Goal: Task Accomplishment & Management: Complete application form

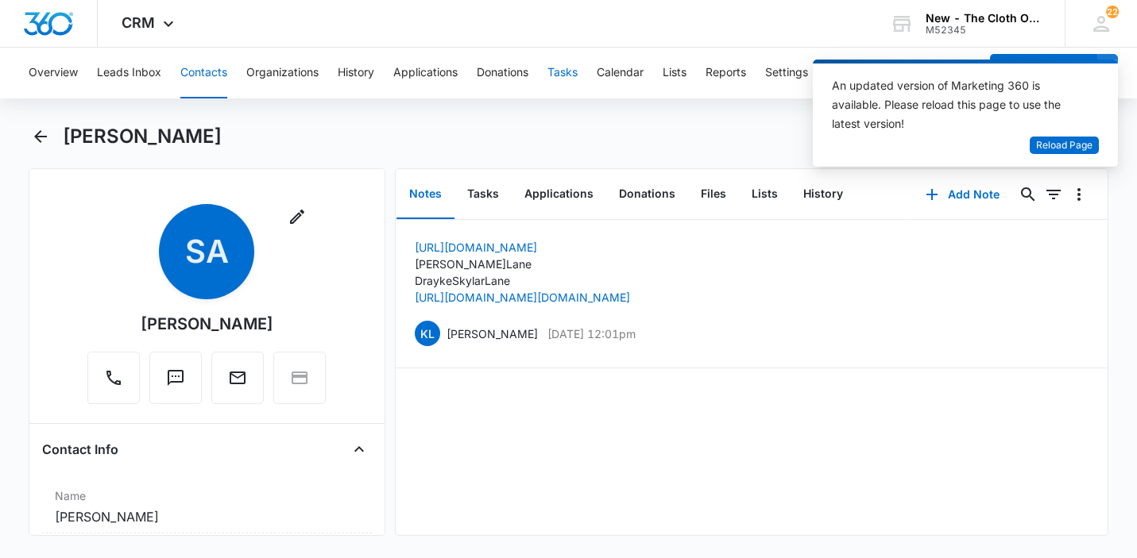
scroll to position [1914, 0]
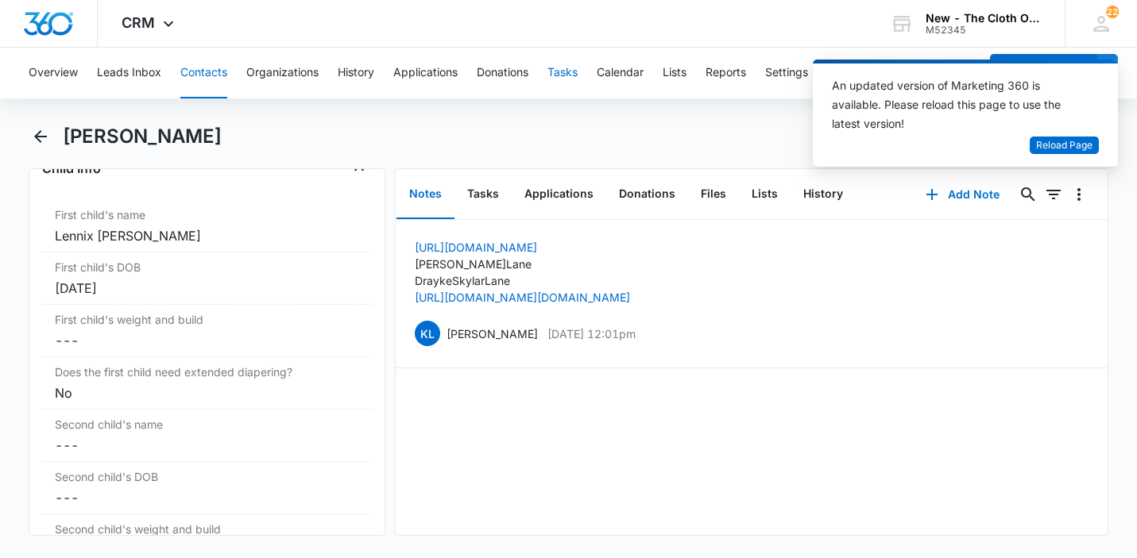
click at [559, 72] on button "Tasks" at bounding box center [562, 73] width 30 height 51
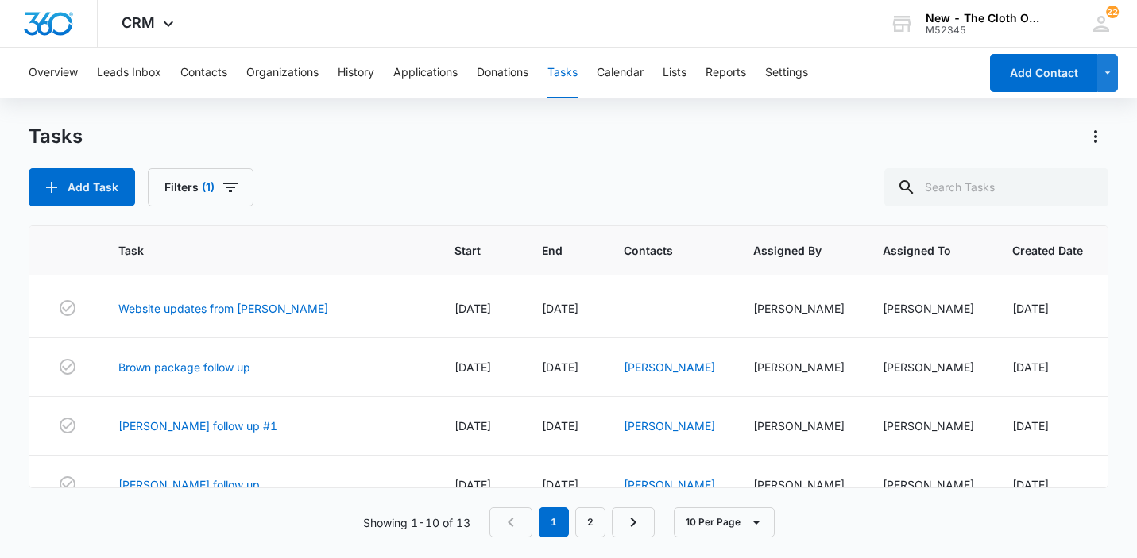
scroll to position [379, 0]
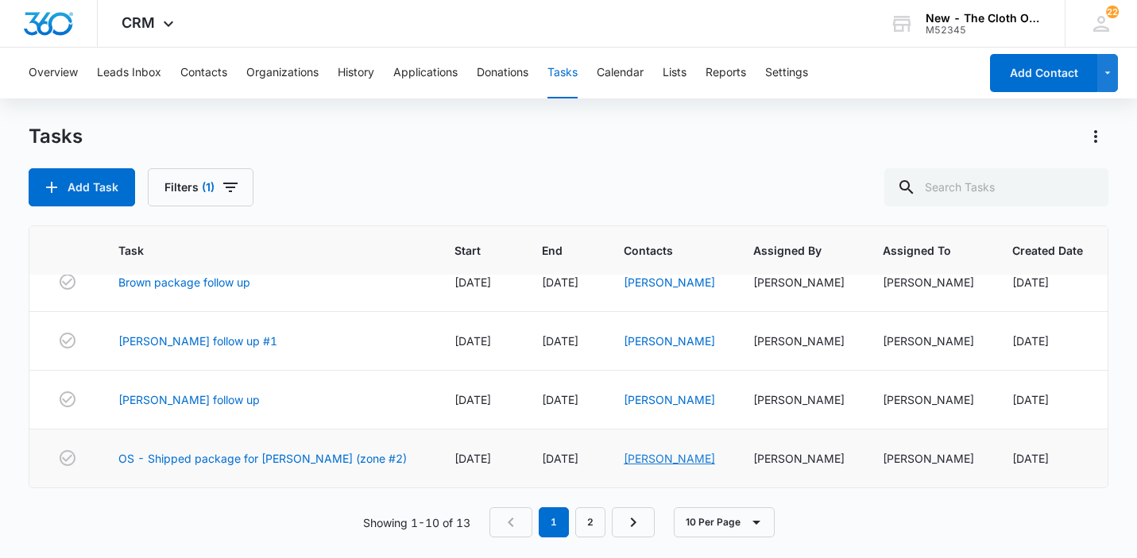
click at [650, 458] on link "Teany Cuello" at bounding box center [669, 459] width 91 height 14
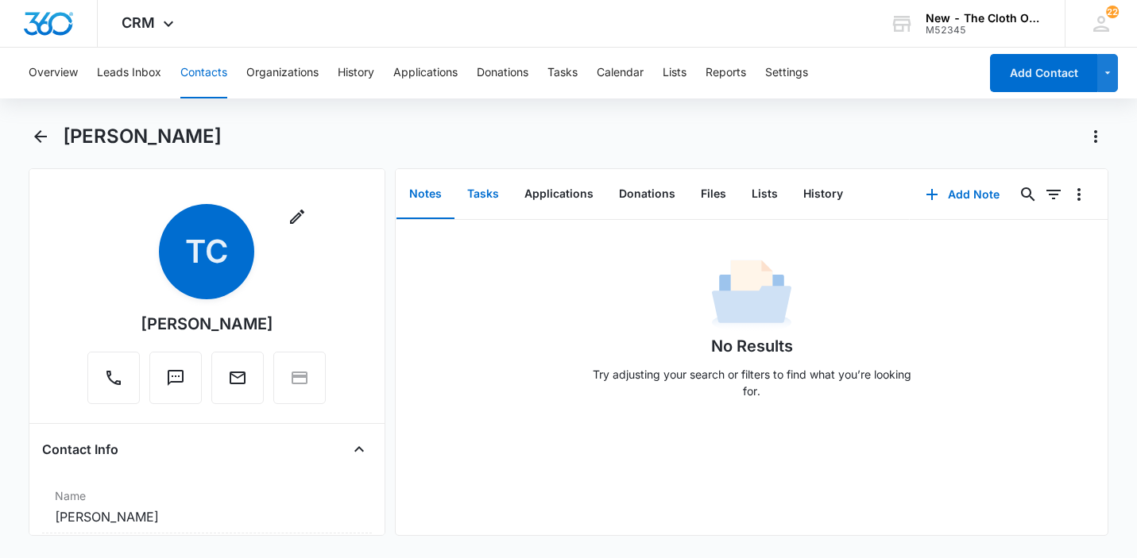
click at [481, 191] on button "Tasks" at bounding box center [482, 194] width 57 height 49
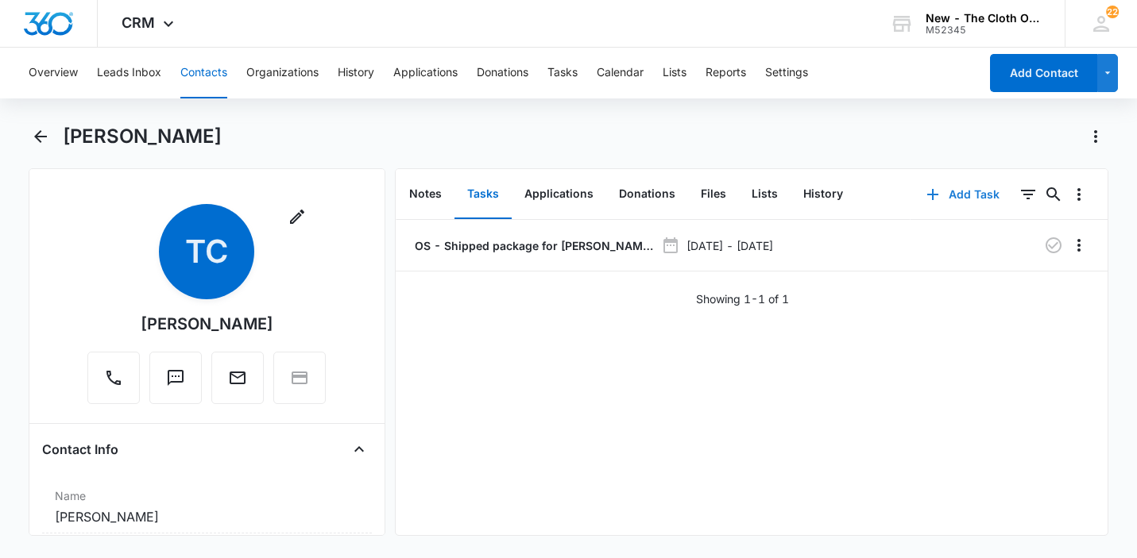
click at [972, 188] on button "Add Task" at bounding box center [962, 195] width 105 height 38
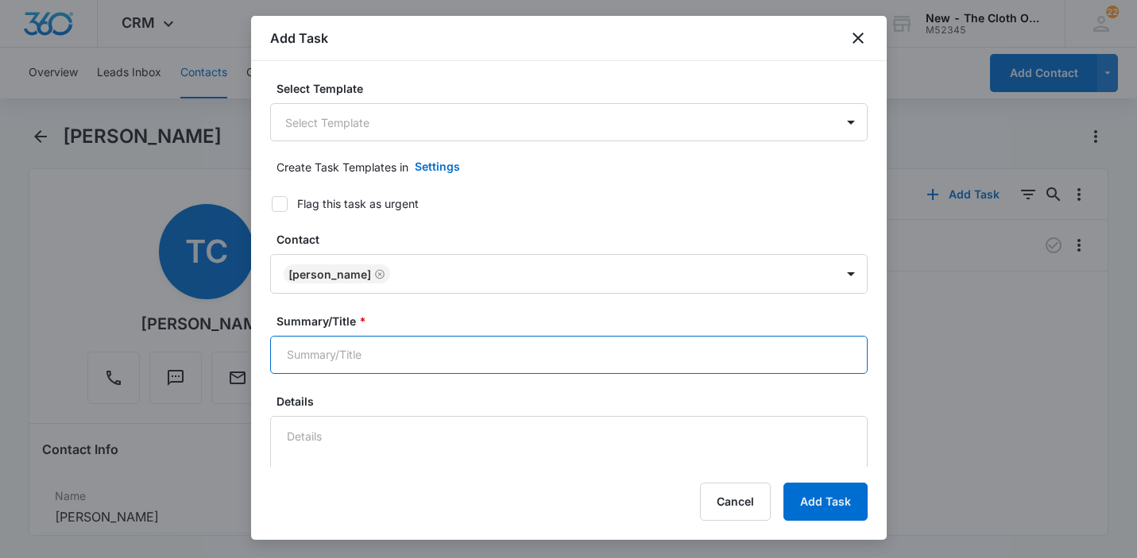
click at [330, 368] on input "Summary/Title *" at bounding box center [568, 355] width 597 height 38
type input "Cuello label"
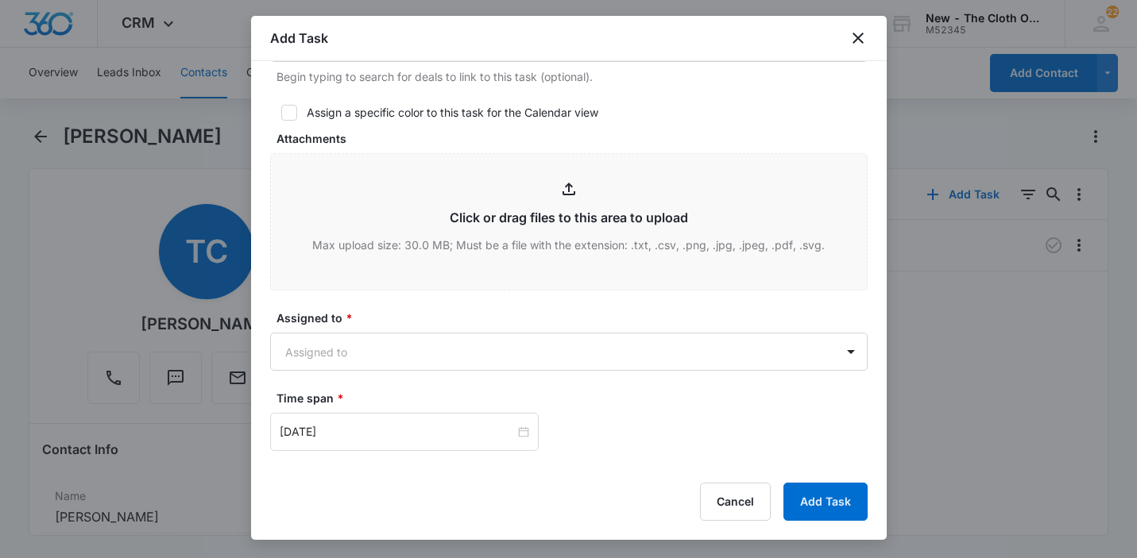
scroll to position [783, 0]
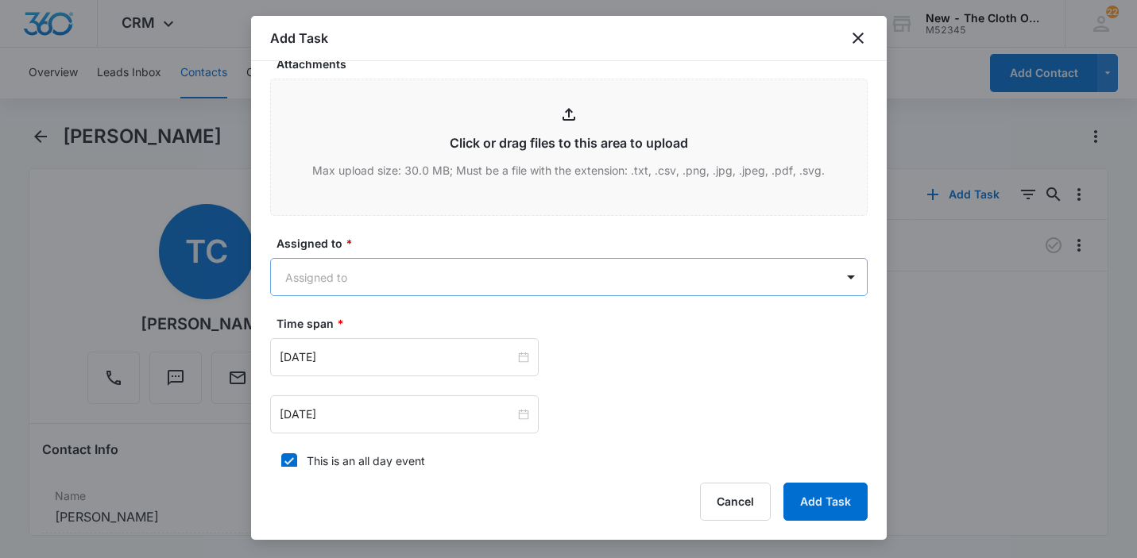
type textarea "6 lb 10 oz 13x13x8"
click at [379, 295] on body "CRM Apps Reputation Websites Forms CRM Email Social Shop Payments POS Ads Intel…" at bounding box center [568, 279] width 1137 height 558
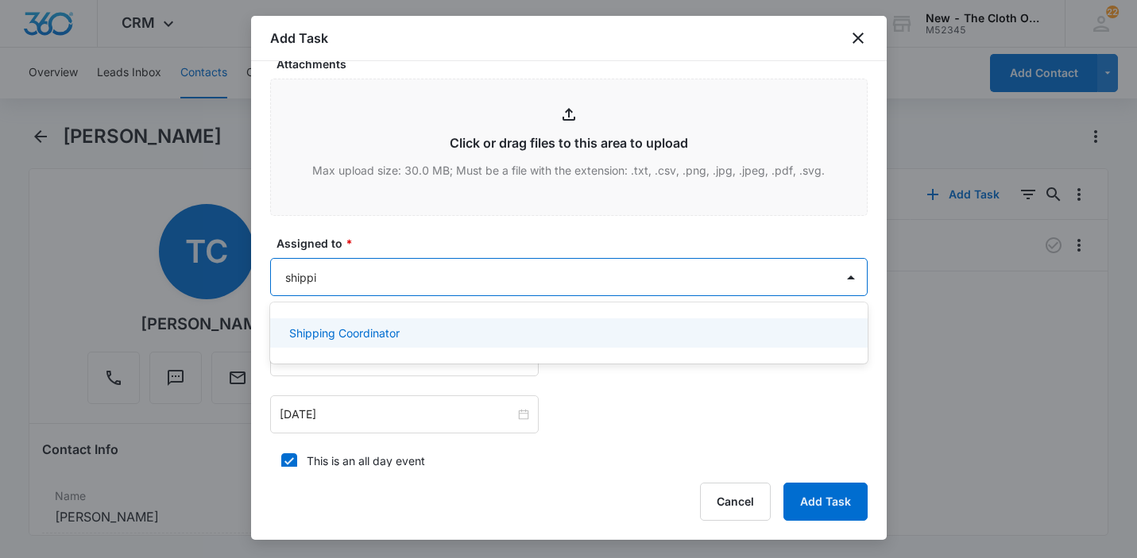
type input "shipping"
click at [306, 338] on p "Shipping Coordinator" at bounding box center [344, 333] width 110 height 17
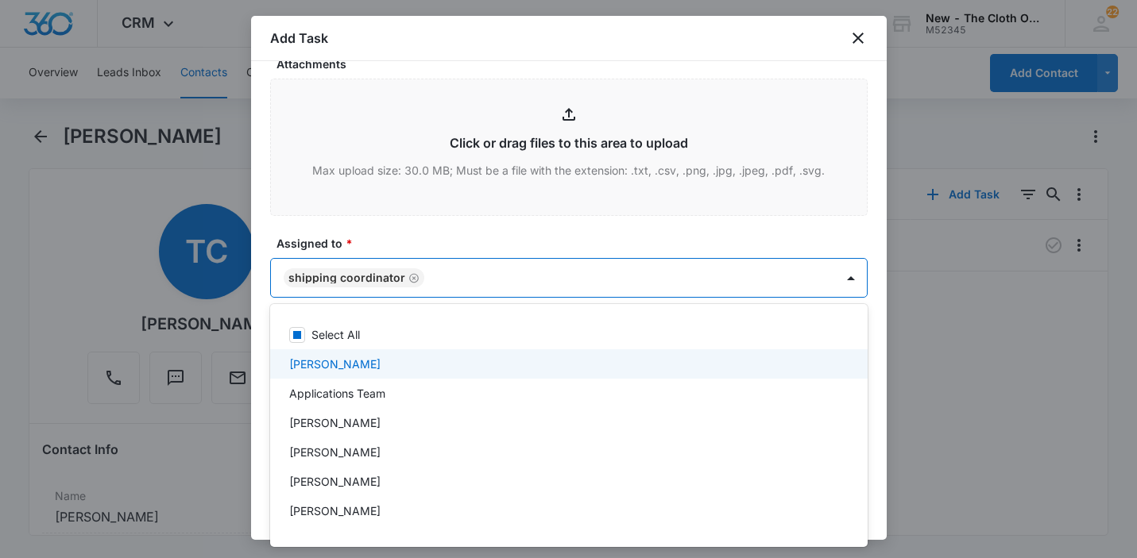
click at [870, 376] on div at bounding box center [568, 279] width 1137 height 558
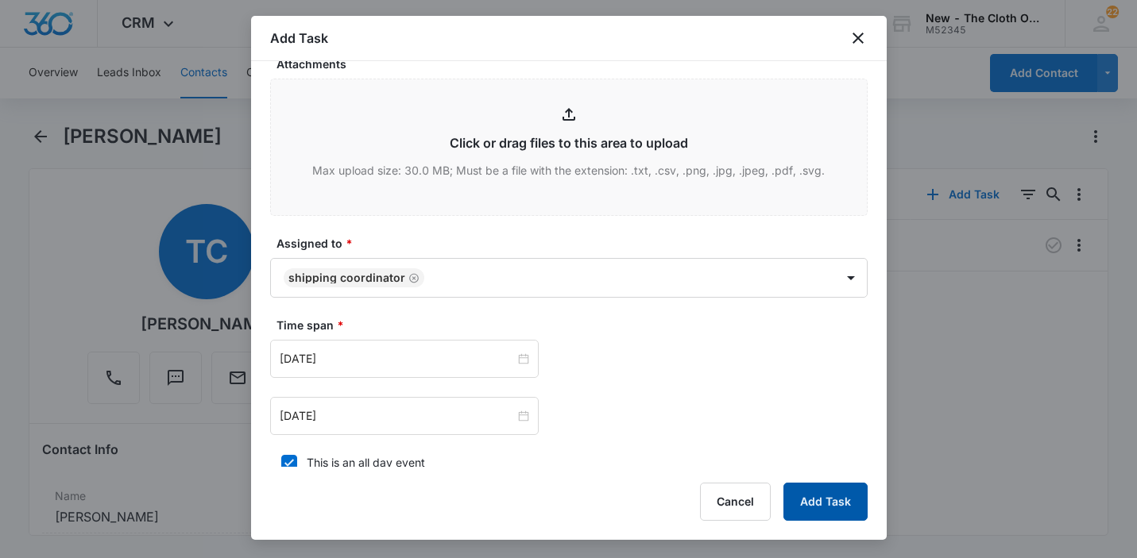
click at [825, 506] on button "Add Task" at bounding box center [825, 502] width 84 height 38
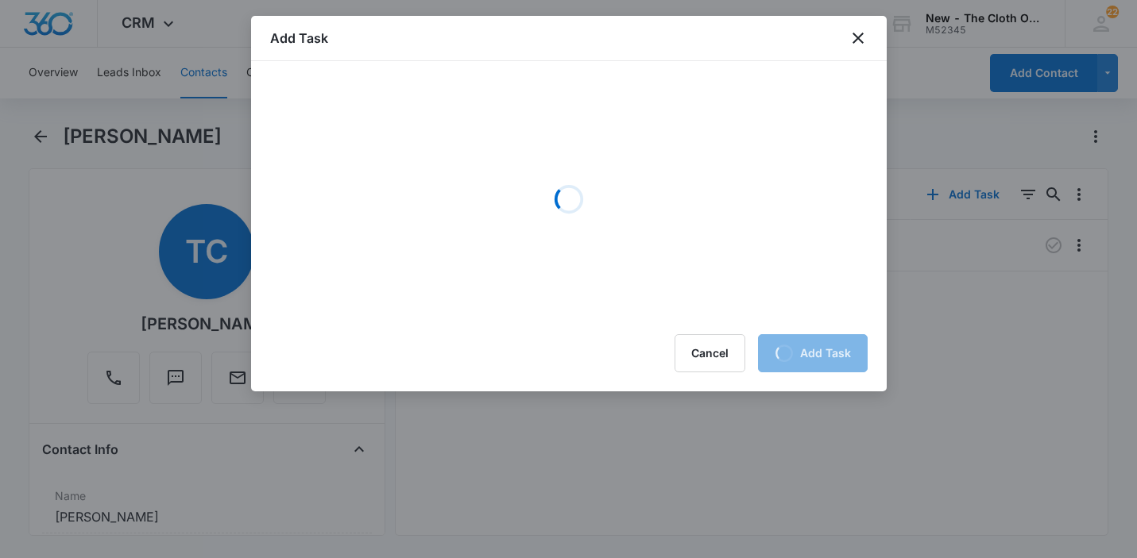
scroll to position [0, 0]
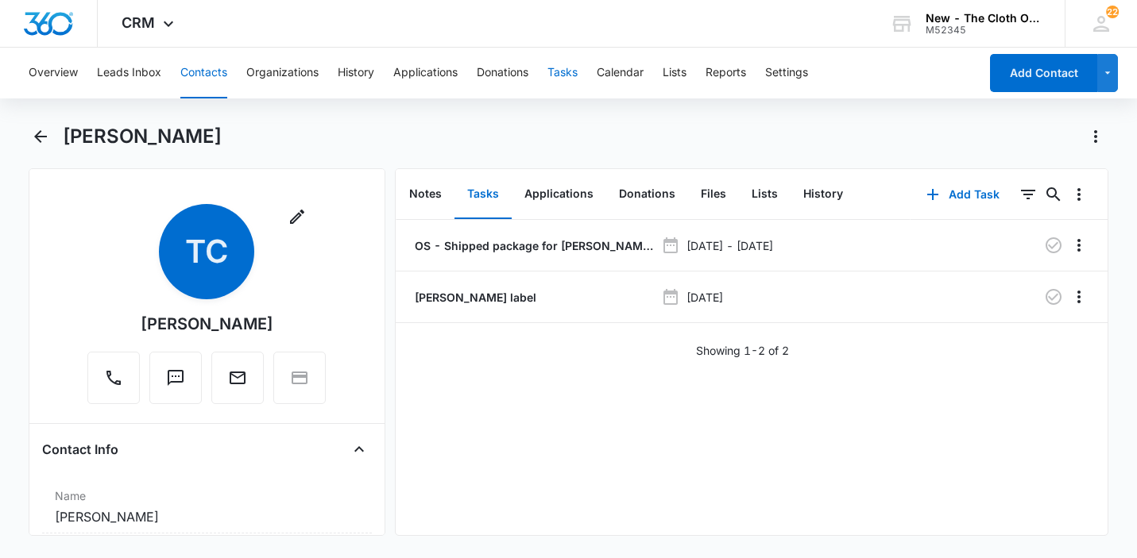
click at [575, 63] on button "Tasks" at bounding box center [562, 73] width 30 height 51
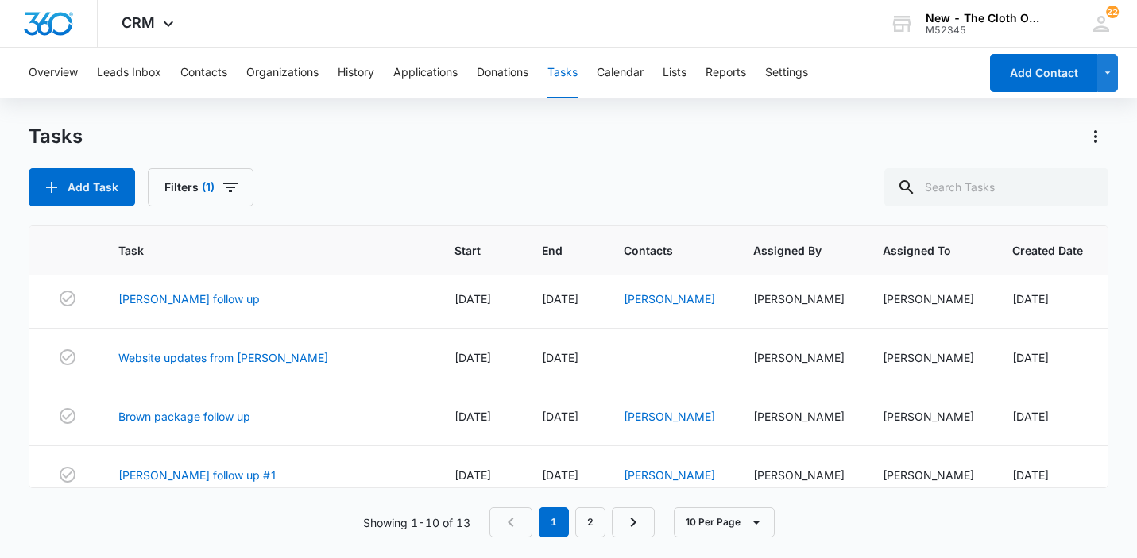
scroll to position [379, 0]
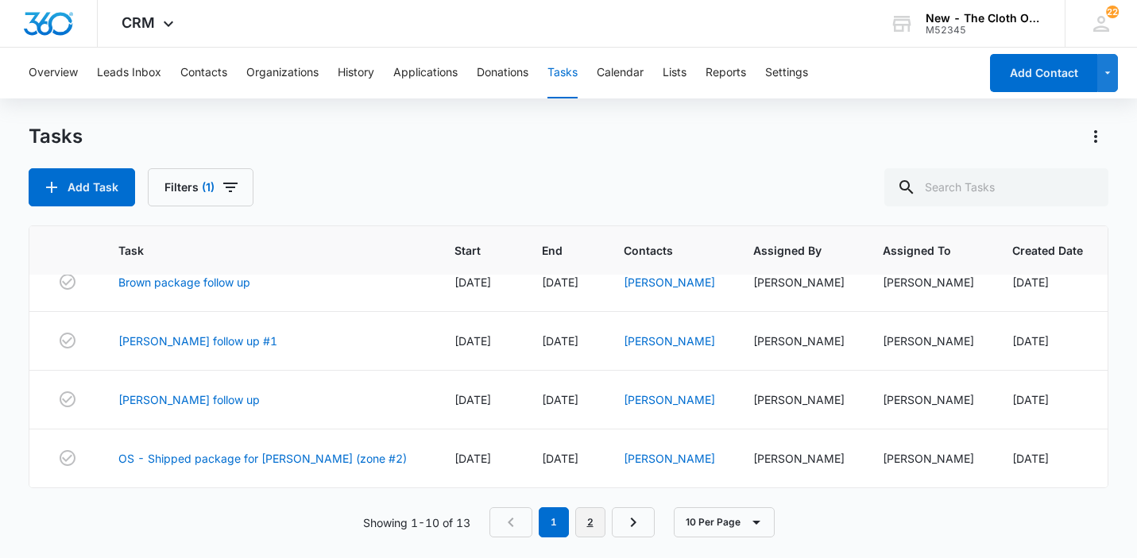
click at [586, 520] on link "2" at bounding box center [590, 523] width 30 height 30
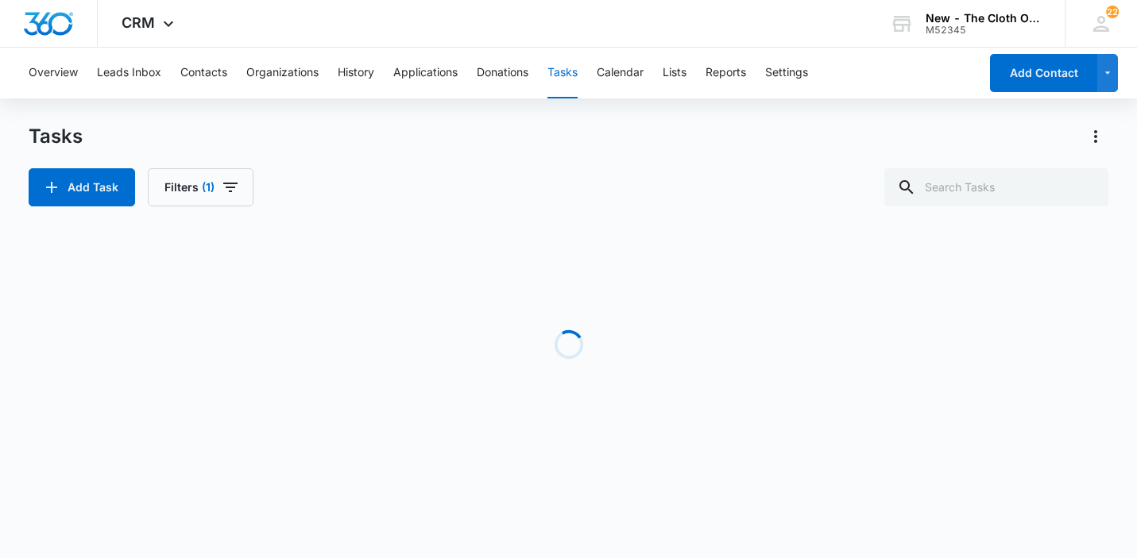
scroll to position [0, 0]
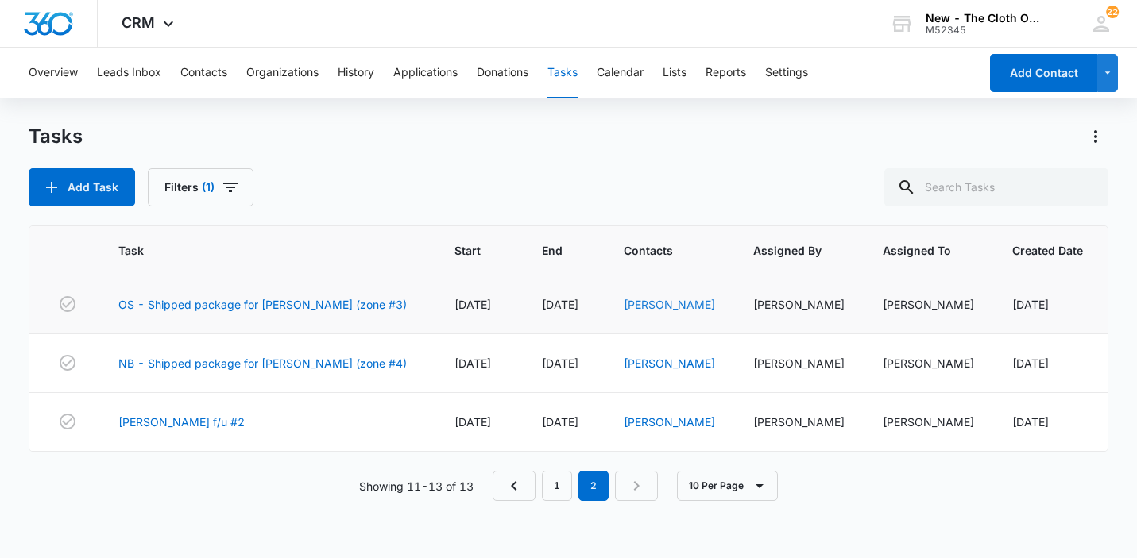
click at [636, 306] on link "Kali Myers" at bounding box center [669, 305] width 91 height 14
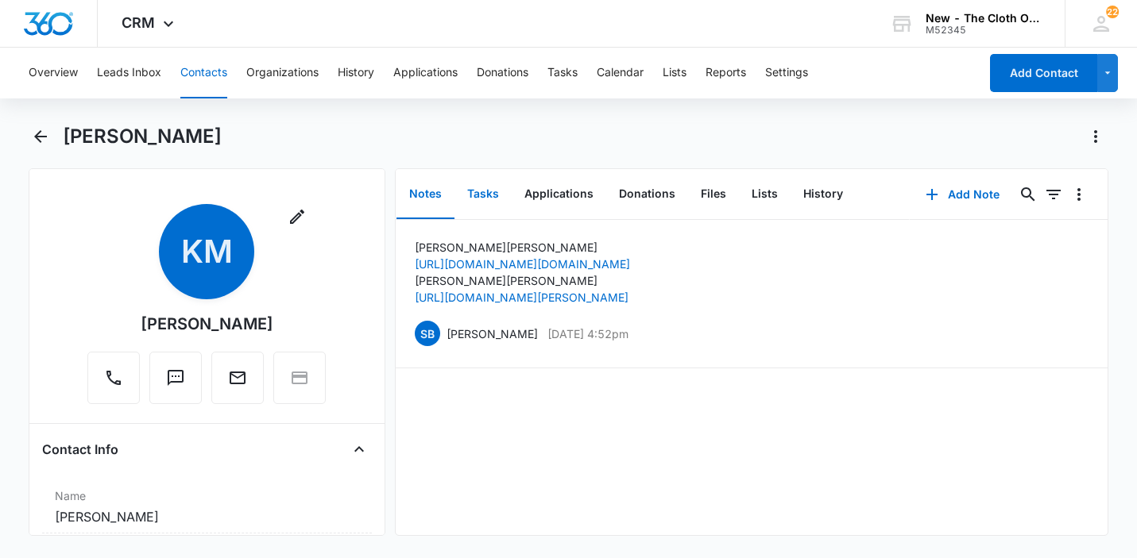
click at [484, 194] on button "Tasks" at bounding box center [482, 194] width 57 height 49
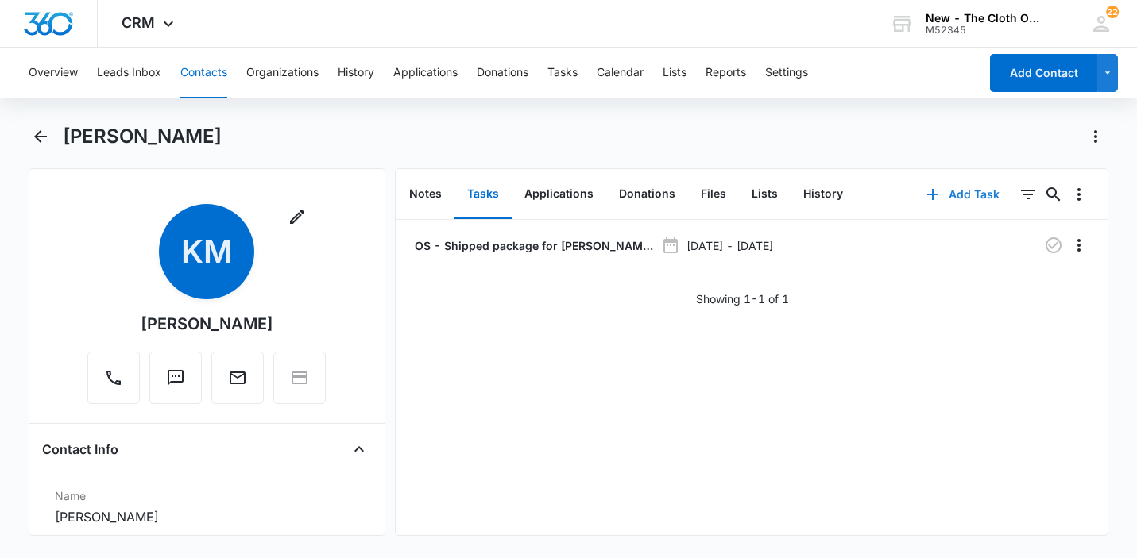
click at [969, 190] on button "Add Task" at bounding box center [962, 195] width 105 height 38
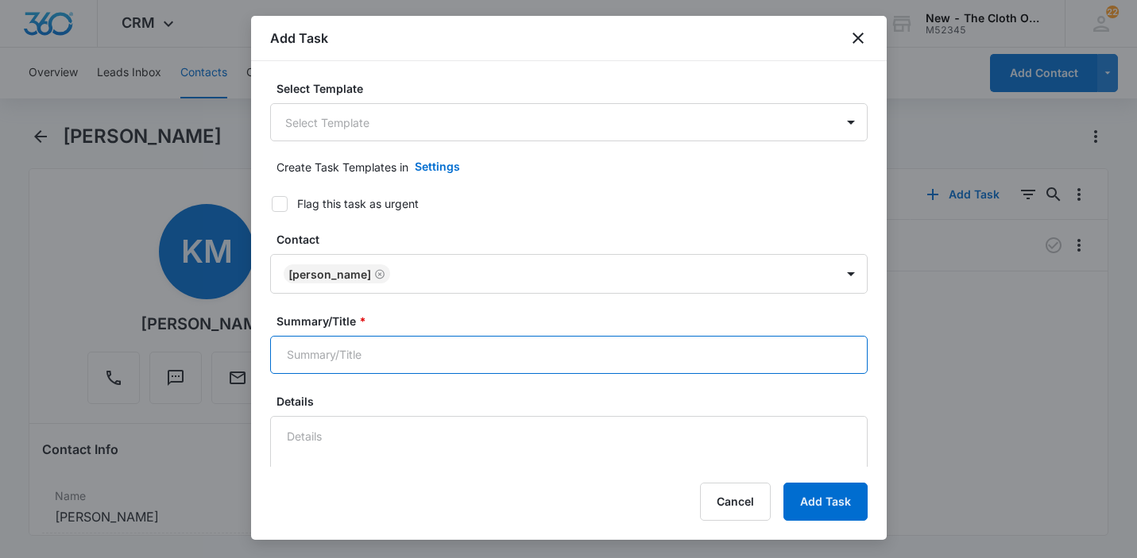
click at [370, 357] on input "Summary/Title *" at bounding box center [568, 355] width 597 height 38
type input "Myers label"
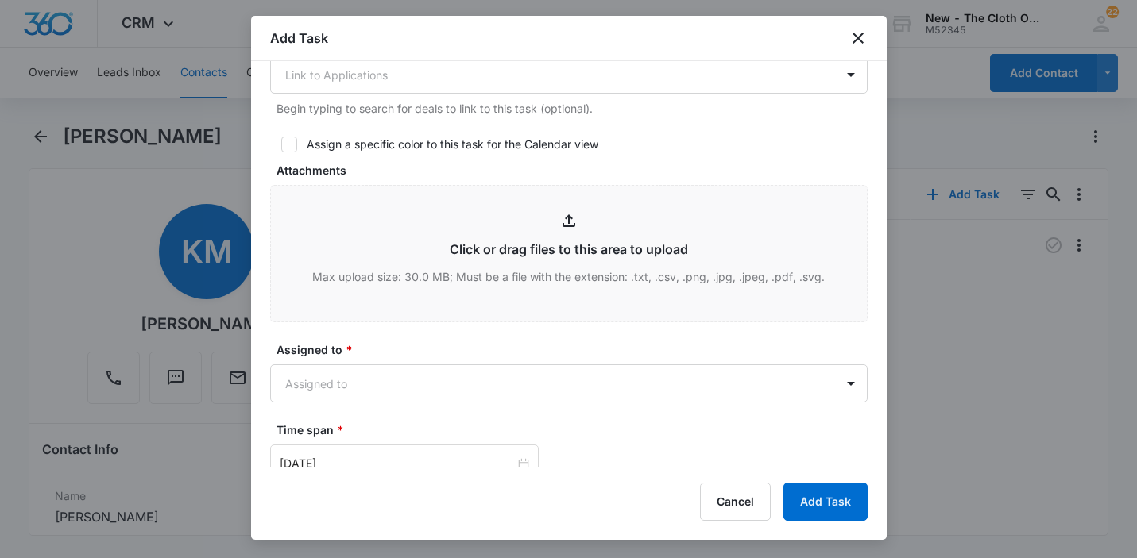
scroll to position [687, 0]
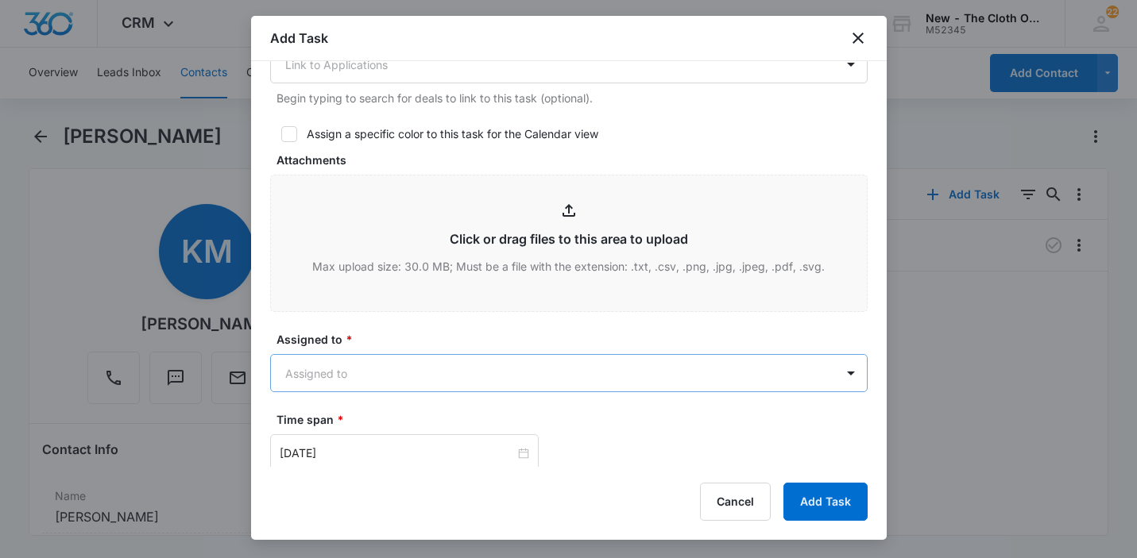
type textarea "6 lb 4 oz 8x12x11"
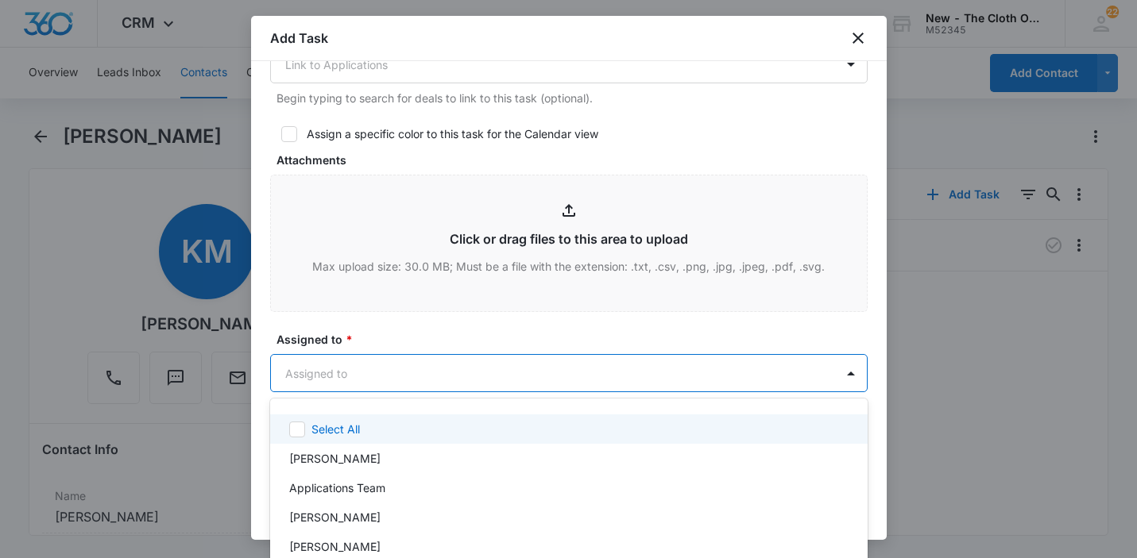
click at [364, 367] on body "CRM Apps Reputation Websites Forms CRM Email Social Shop Payments POS Ads Intel…" at bounding box center [568, 279] width 1137 height 558
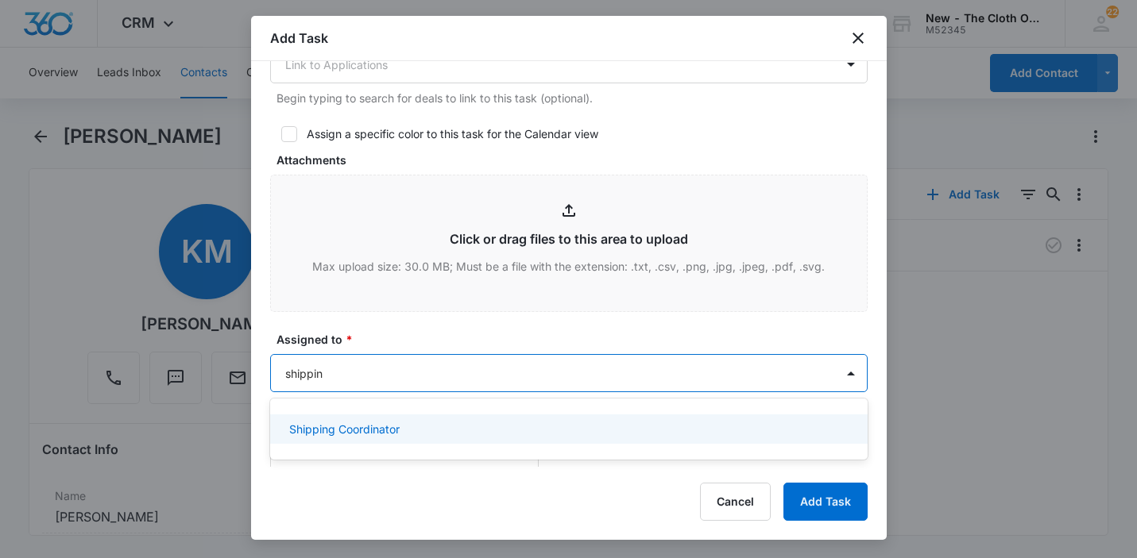
type input "shipping"
click at [326, 435] on p "Shipping Coordinator" at bounding box center [344, 429] width 110 height 17
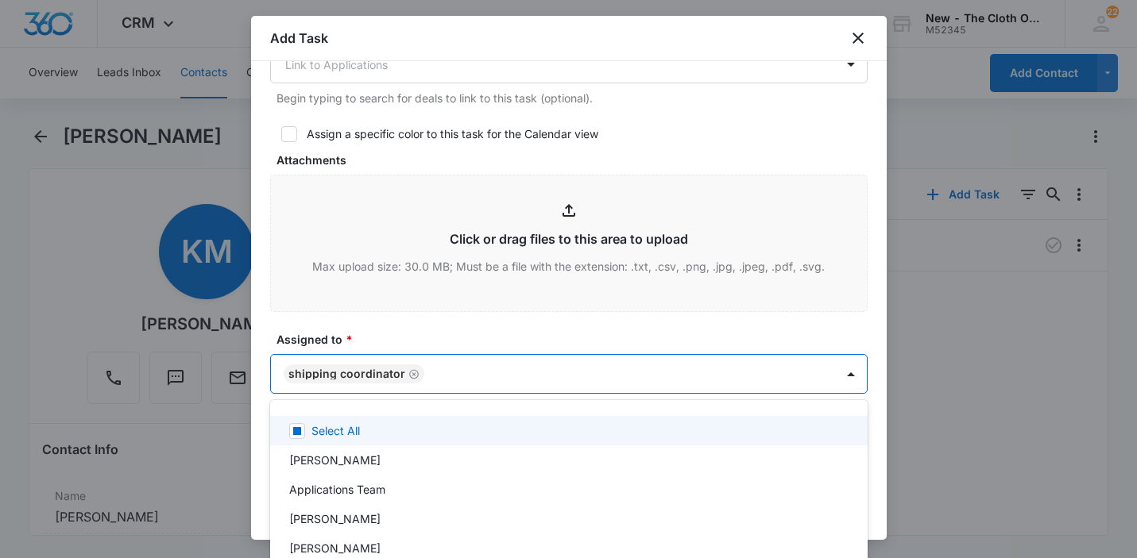
click at [870, 438] on div at bounding box center [568, 279] width 1137 height 558
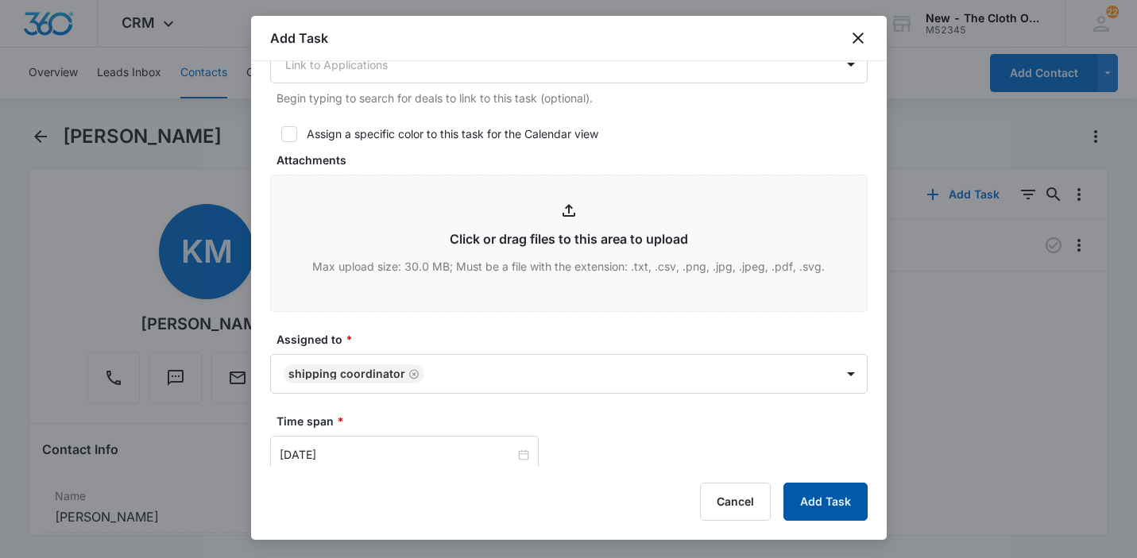
click at [831, 489] on button "Add Task" at bounding box center [825, 502] width 84 height 38
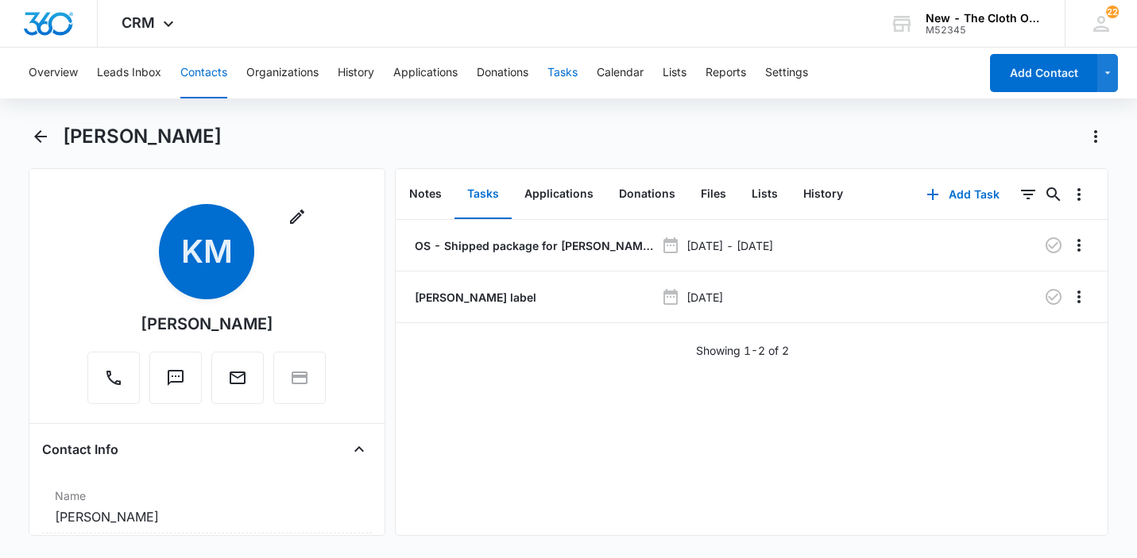
click at [562, 65] on button "Tasks" at bounding box center [562, 73] width 30 height 51
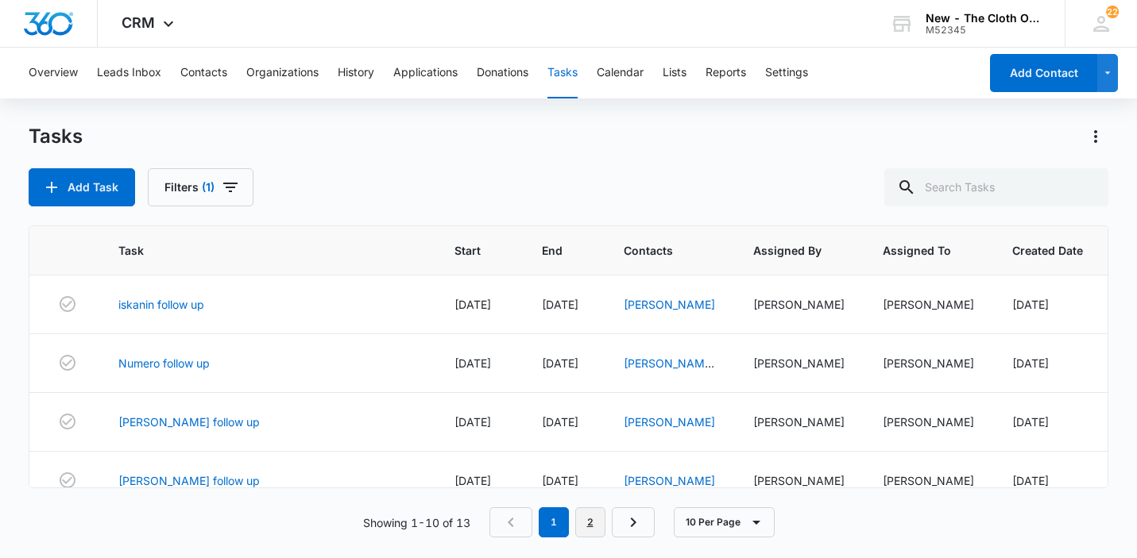
click at [594, 523] on link "2" at bounding box center [590, 523] width 30 height 30
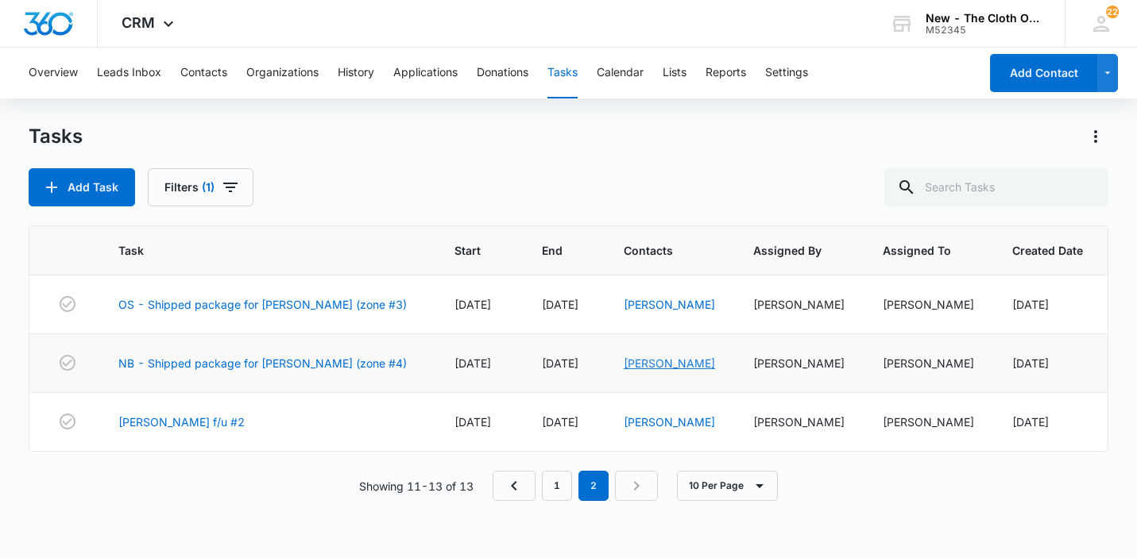
click at [624, 361] on link "[PERSON_NAME]" at bounding box center [669, 364] width 91 height 14
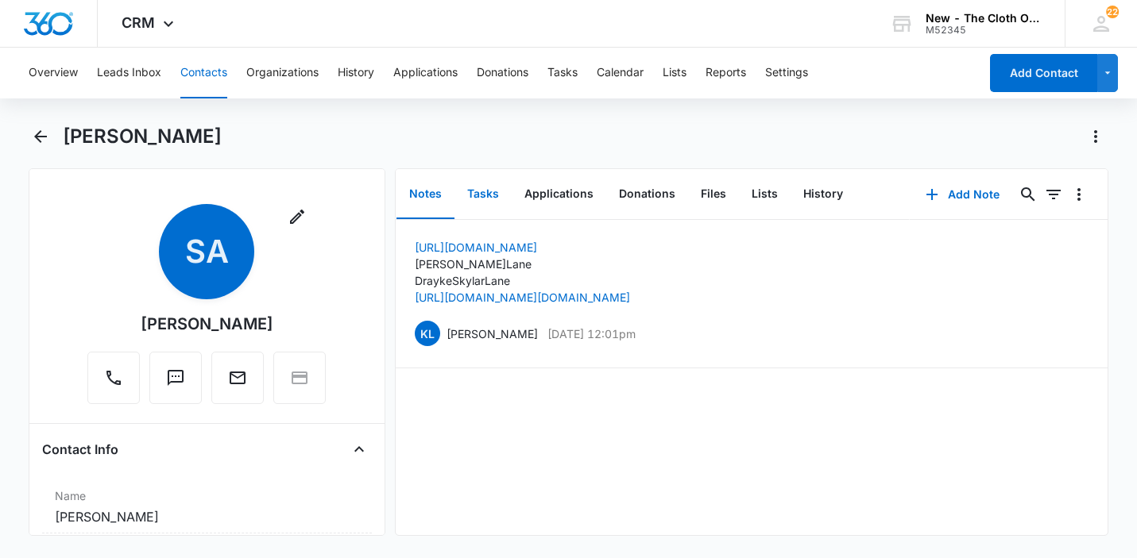
click at [485, 195] on button "Tasks" at bounding box center [482, 194] width 57 height 49
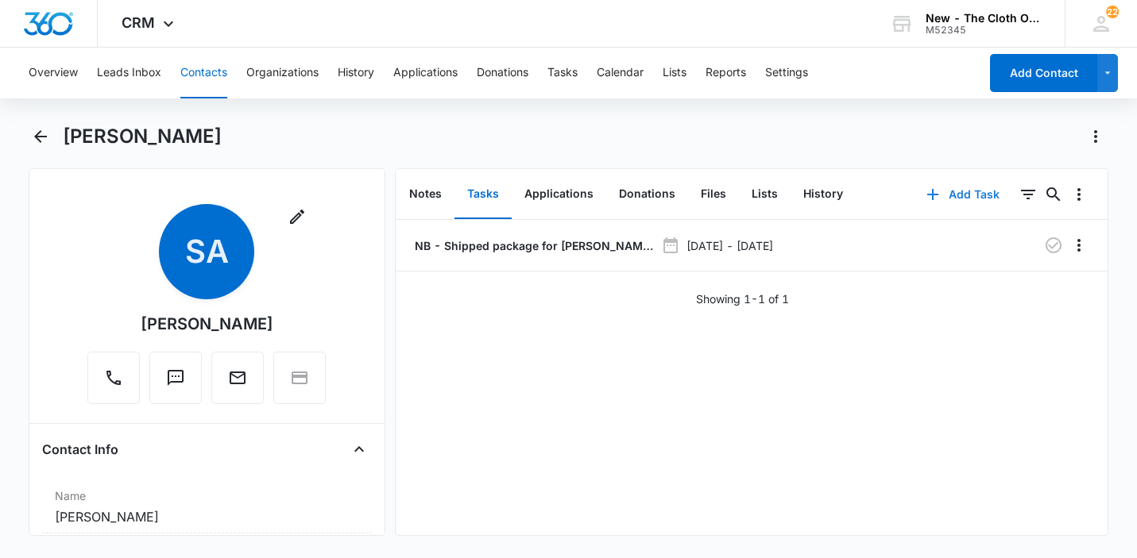
click at [963, 193] on button "Add Task" at bounding box center [962, 195] width 105 height 38
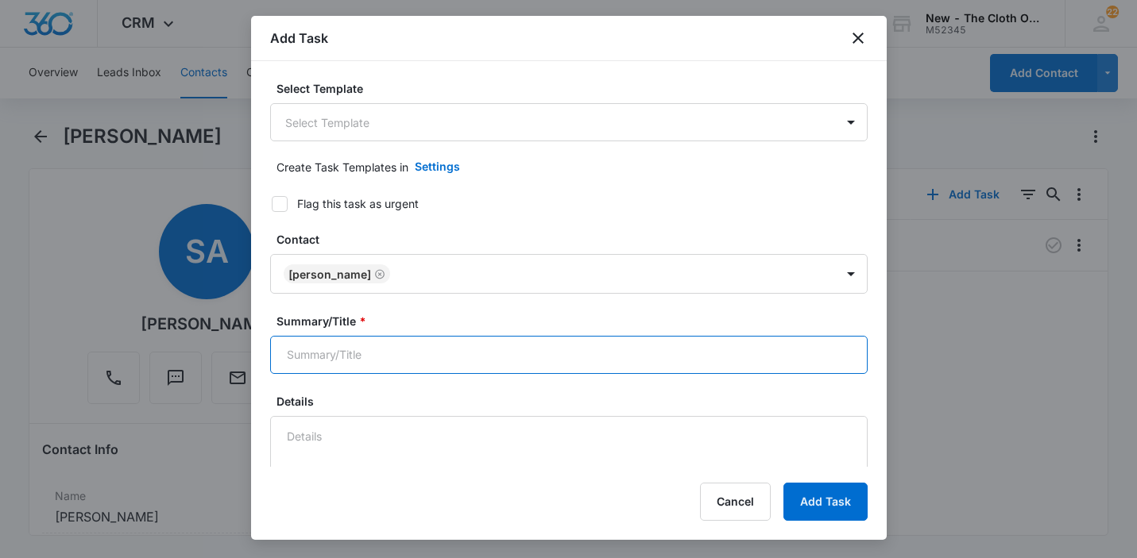
click at [334, 357] on input "Summary/Title *" at bounding box center [568, 355] width 597 height 38
type input "Lane label"
type textarea "1"
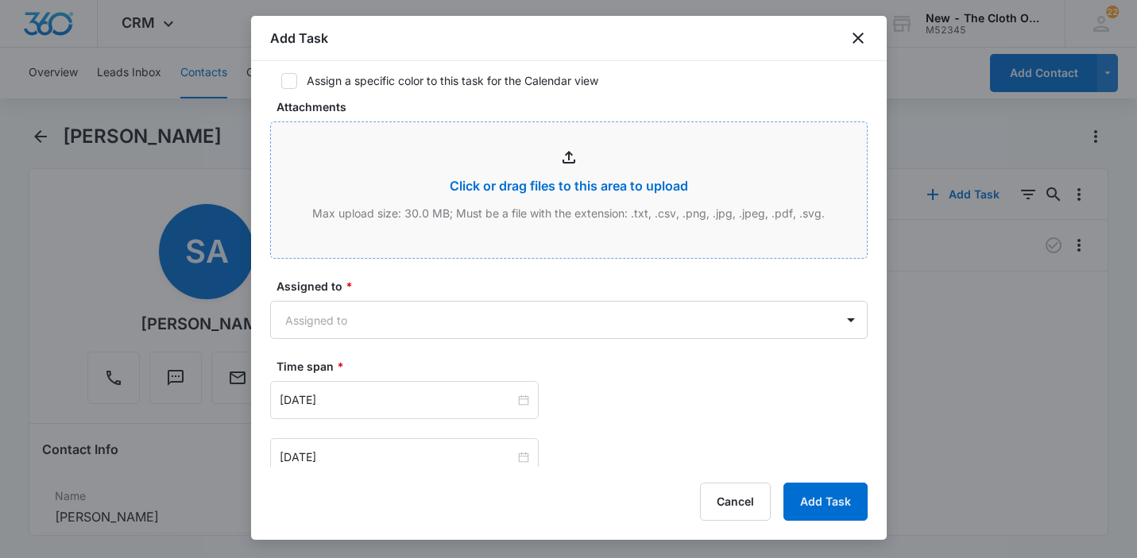
scroll to position [774, 0]
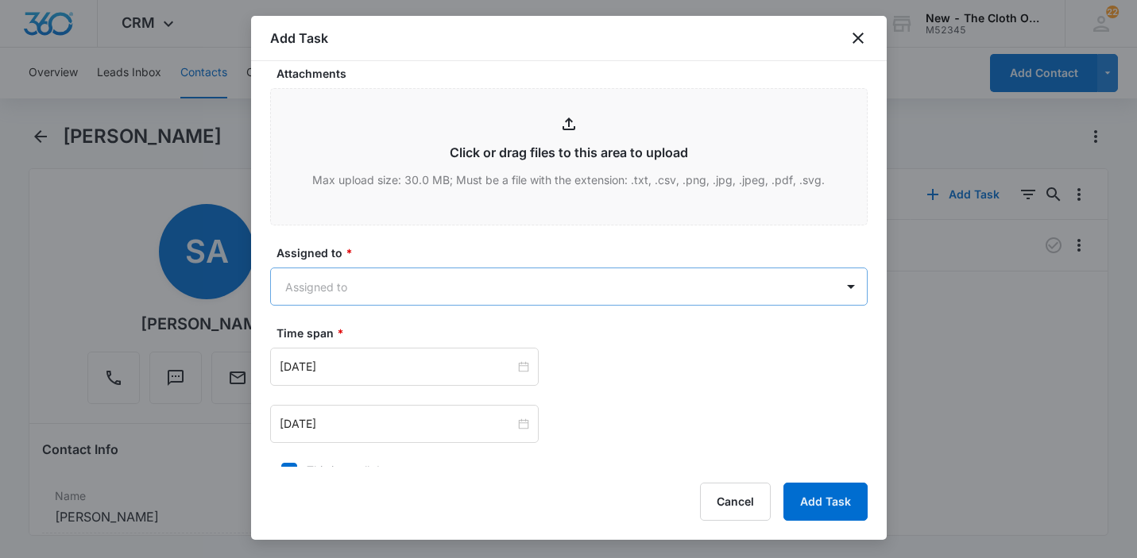
type textarea "4 lb 8 oz 10x14x7"
click at [316, 290] on body "CRM Apps Reputation Websites Forms CRM Email Social Shop Payments POS Ads Intel…" at bounding box center [568, 279] width 1137 height 558
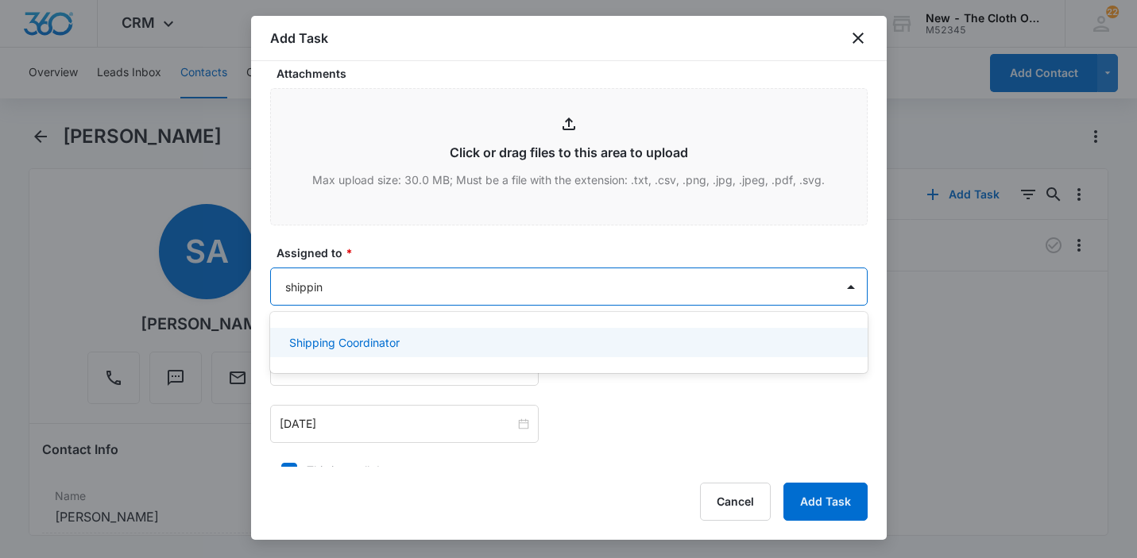
type input "shipping"
click at [305, 344] on p "Shipping Coordinator" at bounding box center [344, 342] width 110 height 17
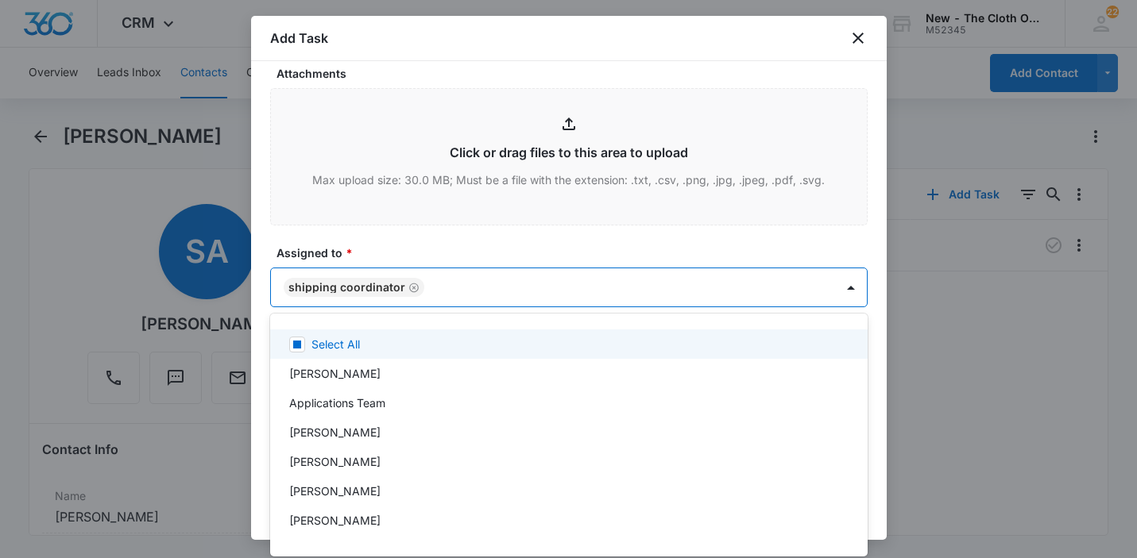
click at [254, 327] on div at bounding box center [568, 279] width 1137 height 558
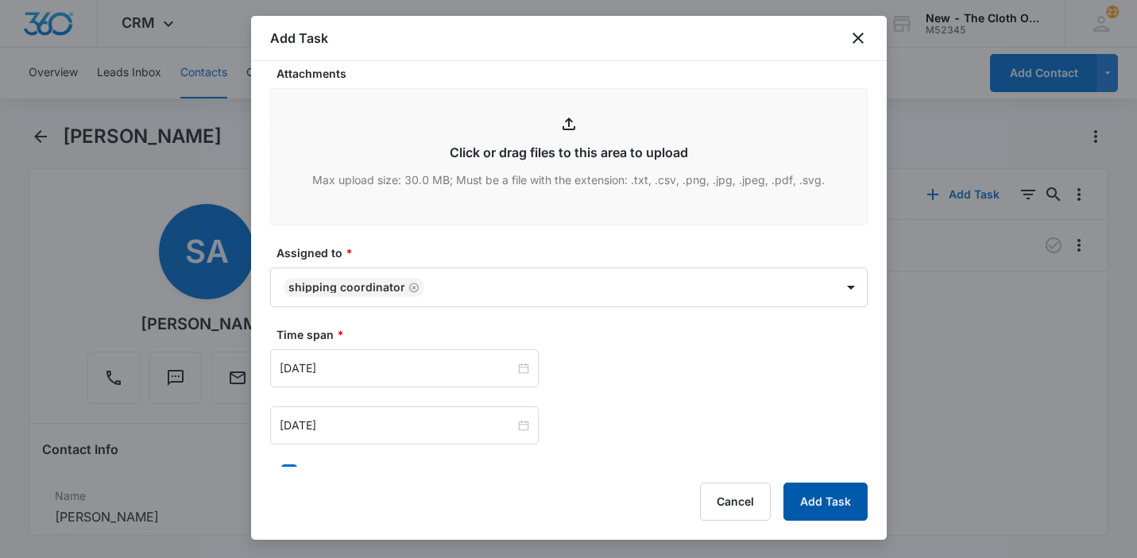
click at [821, 500] on button "Add Task" at bounding box center [825, 502] width 84 height 38
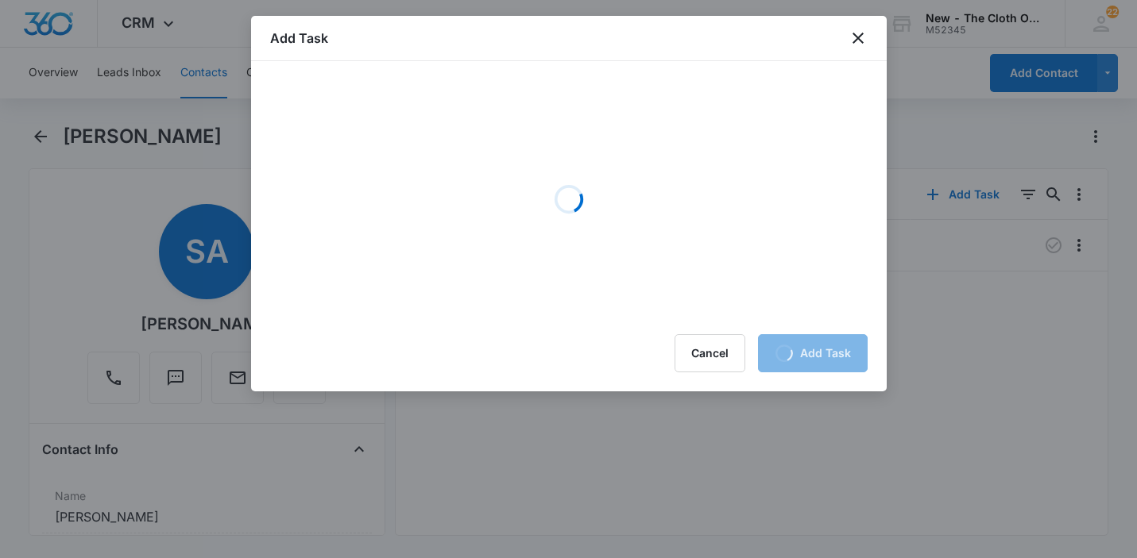
scroll to position [0, 0]
